Goal: Check status: Check status

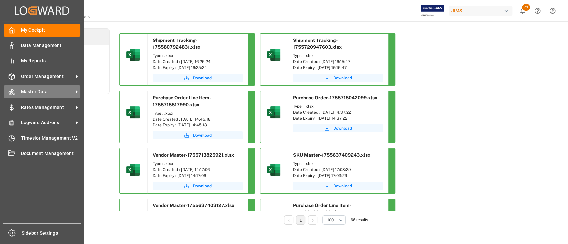
click at [32, 92] on span "Master Data" at bounding box center [47, 91] width 53 height 7
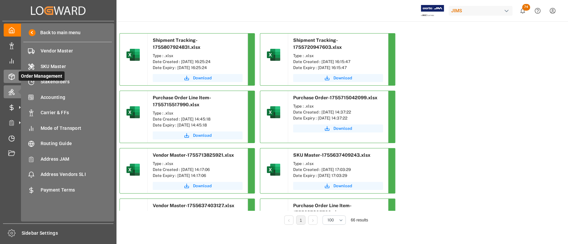
click at [11, 74] on icon at bounding box center [11, 77] width 7 height 7
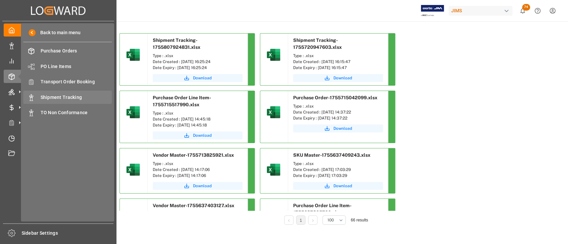
click at [69, 96] on span "Shipment Tracking" at bounding box center [77, 97] width 72 height 7
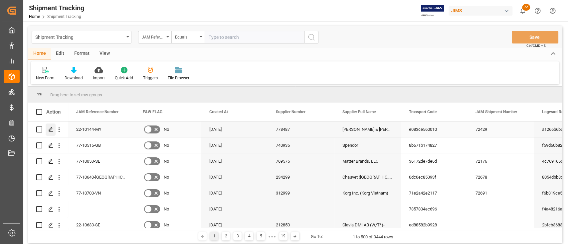
click at [49, 130] on polygon "Press SPACE to select this row." at bounding box center [50, 129] width 3 height 3
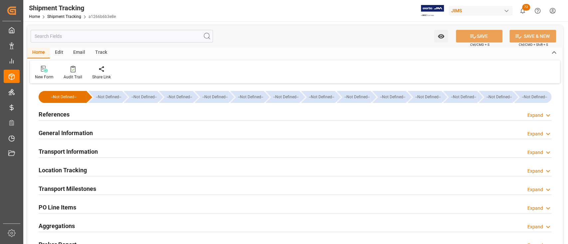
type input "[DATE]"
click at [124, 114] on div "References Expand" at bounding box center [295, 114] width 513 height 13
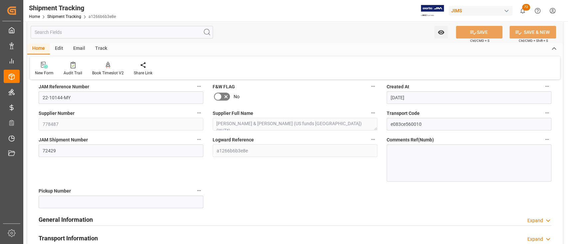
scroll to position [88, 0]
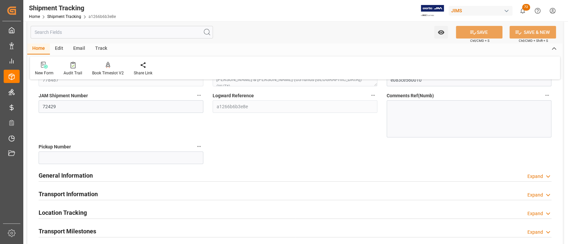
click at [111, 175] on div "General Information Expand" at bounding box center [295, 175] width 513 height 13
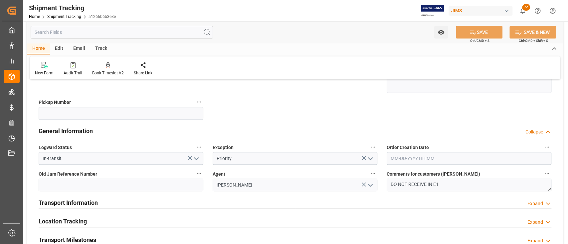
scroll to position [177, 0]
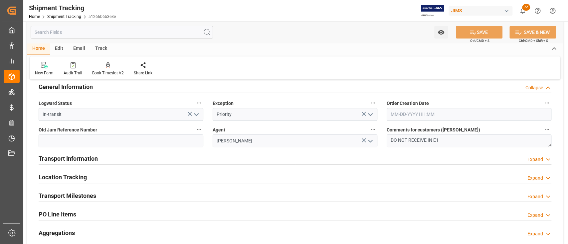
click at [141, 159] on div "Transport Information Expand" at bounding box center [295, 158] width 513 height 13
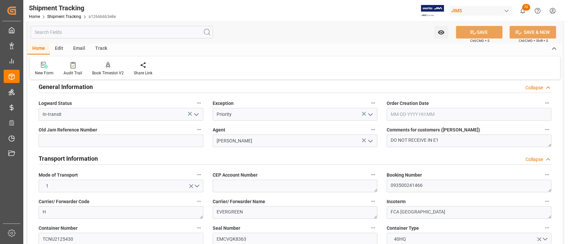
click at [141, 158] on div "Transport Information Collapse" at bounding box center [295, 158] width 513 height 13
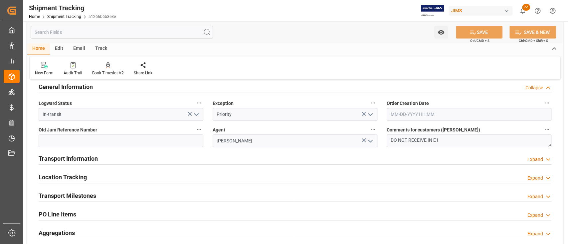
click at [126, 179] on div "Location Tracking Expand" at bounding box center [295, 177] width 513 height 13
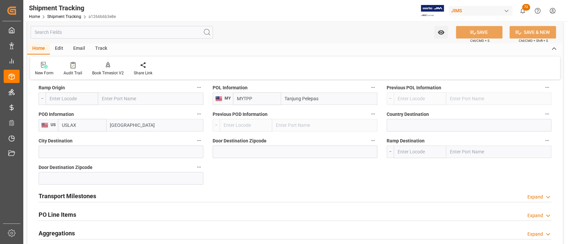
scroll to position [310, 0]
click at [128, 192] on div "Transport Milestones Expand" at bounding box center [295, 195] width 513 height 13
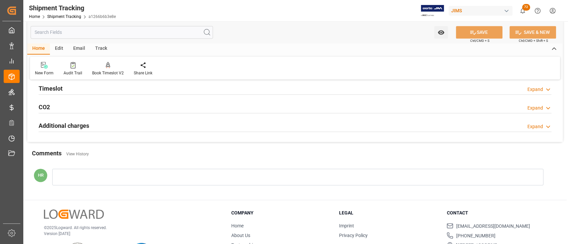
scroll to position [665, 0]
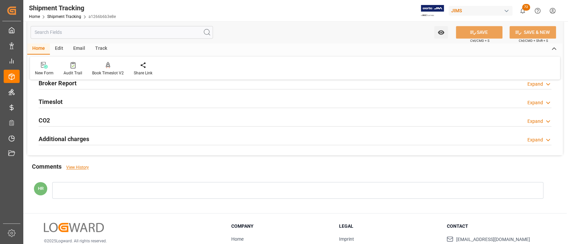
click at [82, 167] on link "View History" at bounding box center [77, 167] width 23 height 5
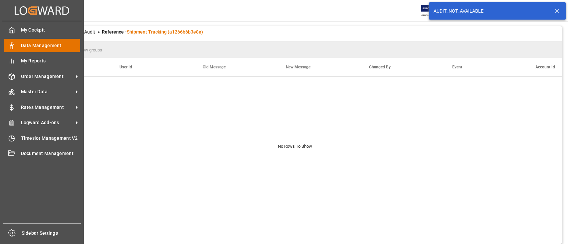
click at [13, 44] on icon at bounding box center [11, 46] width 7 height 7
